Goal: Information Seeking & Learning: Learn about a topic

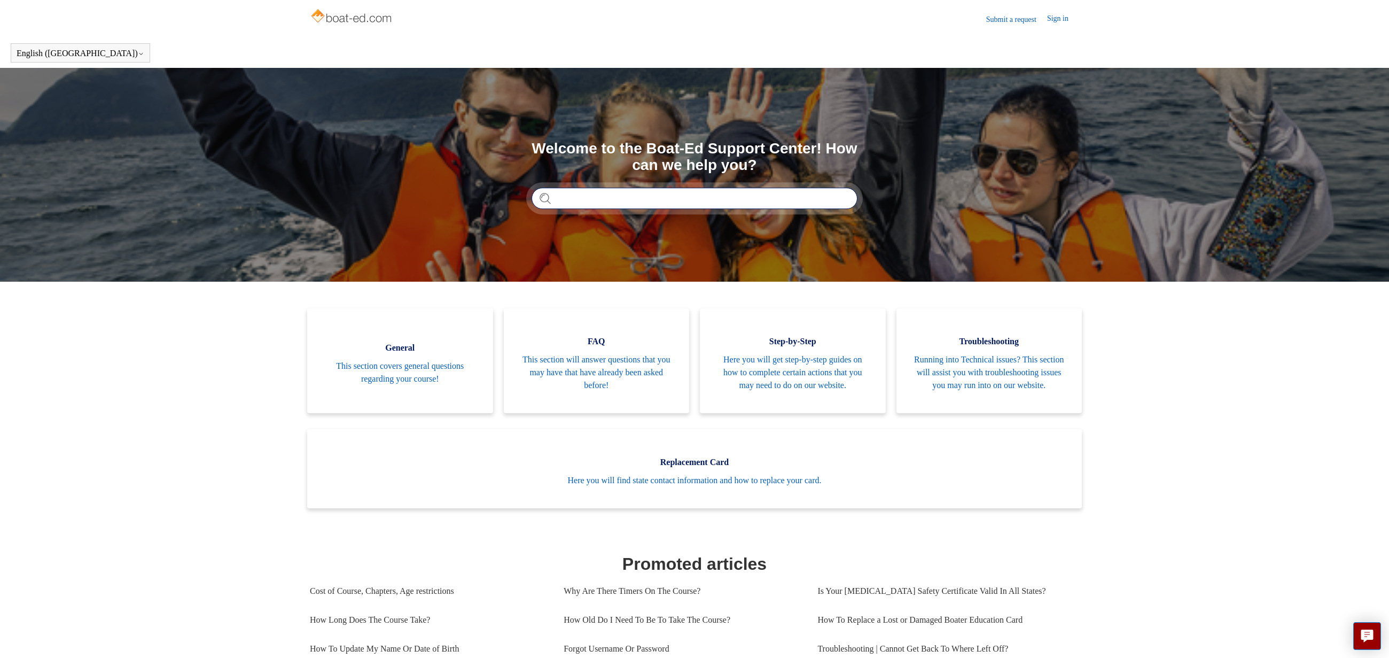
click at [570, 197] on input "Search" at bounding box center [695, 198] width 326 height 21
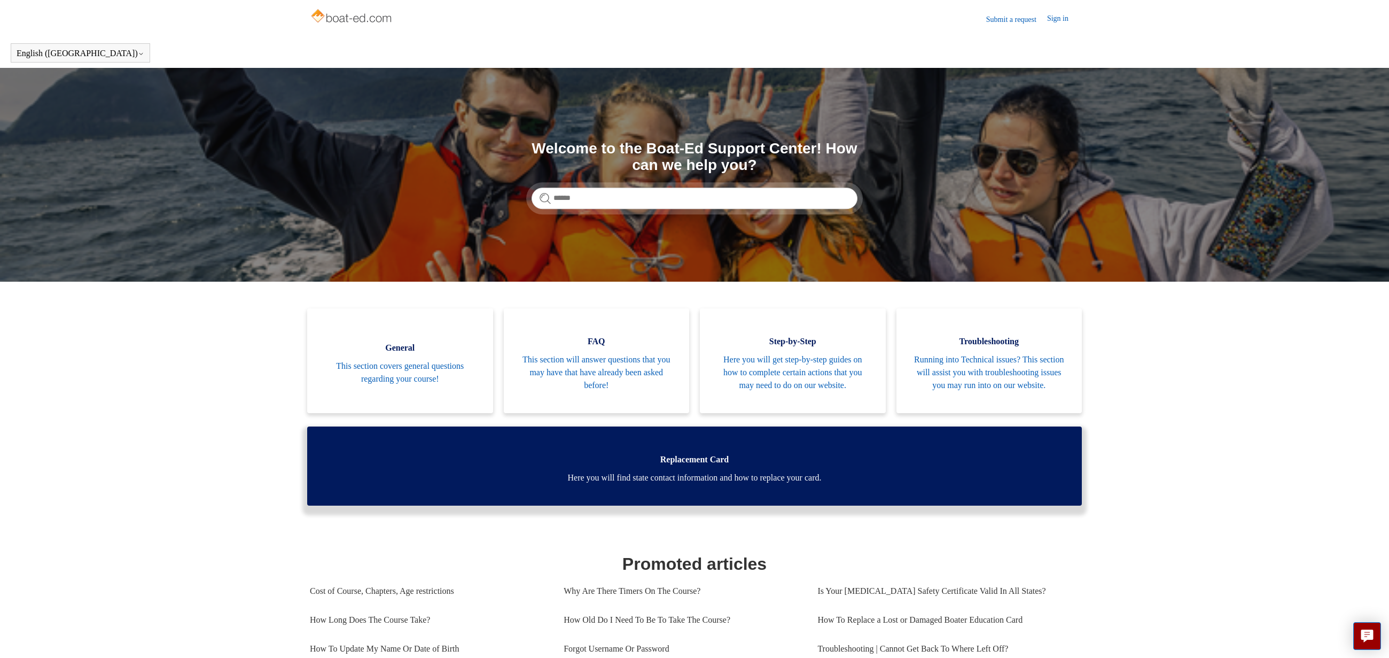
click at [782, 479] on link "Replacement Card Here you will find state contact information and how to replac…" at bounding box center [694, 465] width 775 height 79
click at [691, 484] on span "Here you will find state contact information and how to replace your card." at bounding box center [694, 477] width 743 height 13
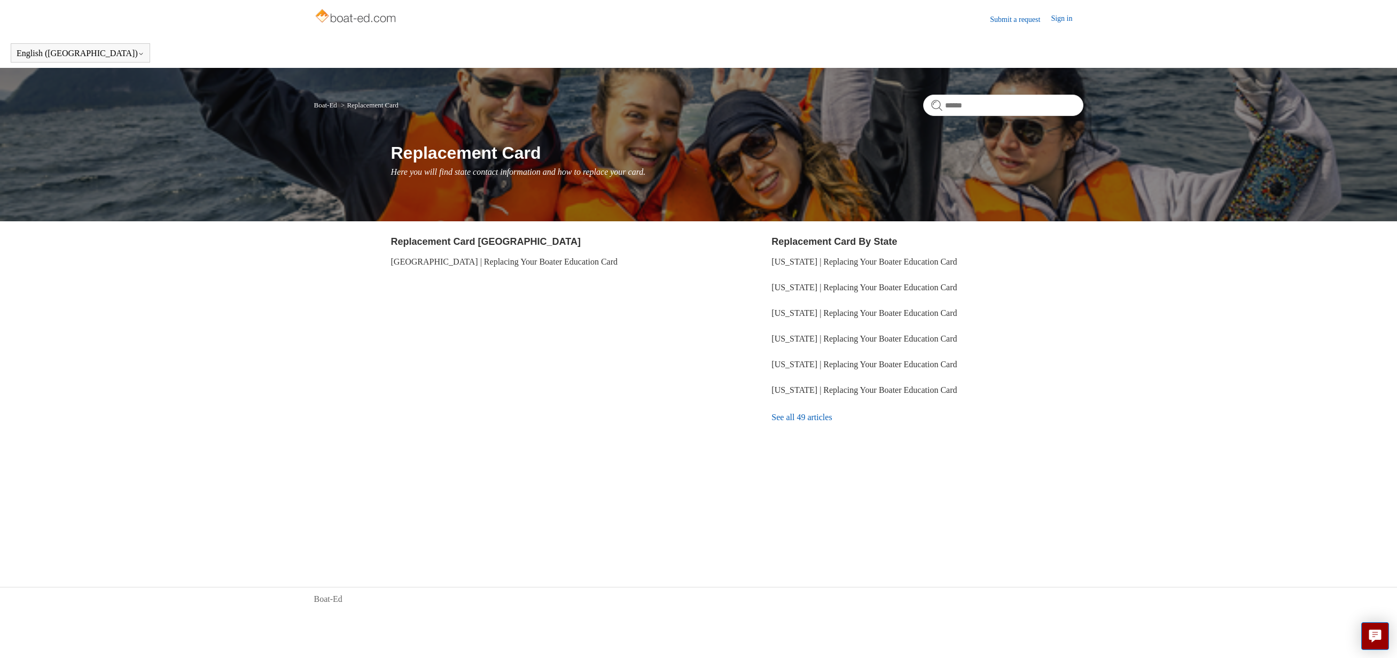
click at [1063, 18] on link "Sign in" at bounding box center [1067, 19] width 32 height 13
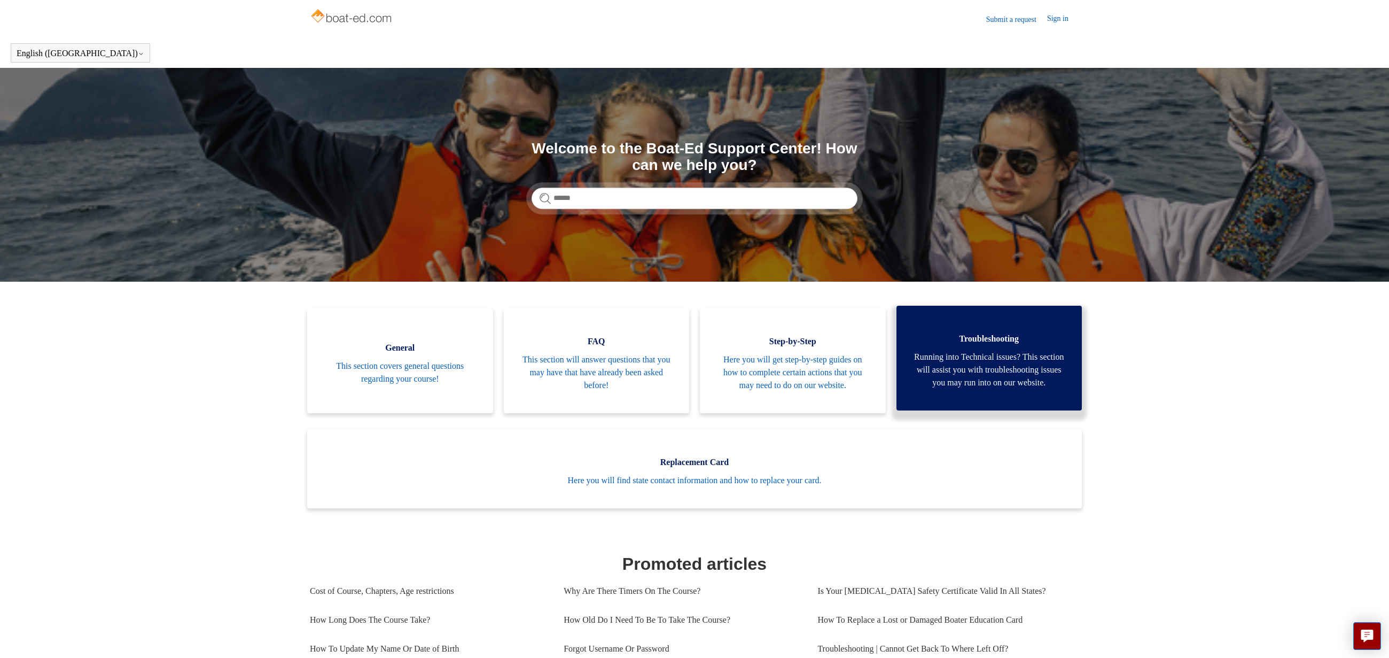
click at [982, 388] on span "Running into Technical issues? This section will assist you with troubleshootin…" at bounding box center [990, 370] width 154 height 38
